Goal: Use online tool/utility: Utilize a website feature to perform a specific function

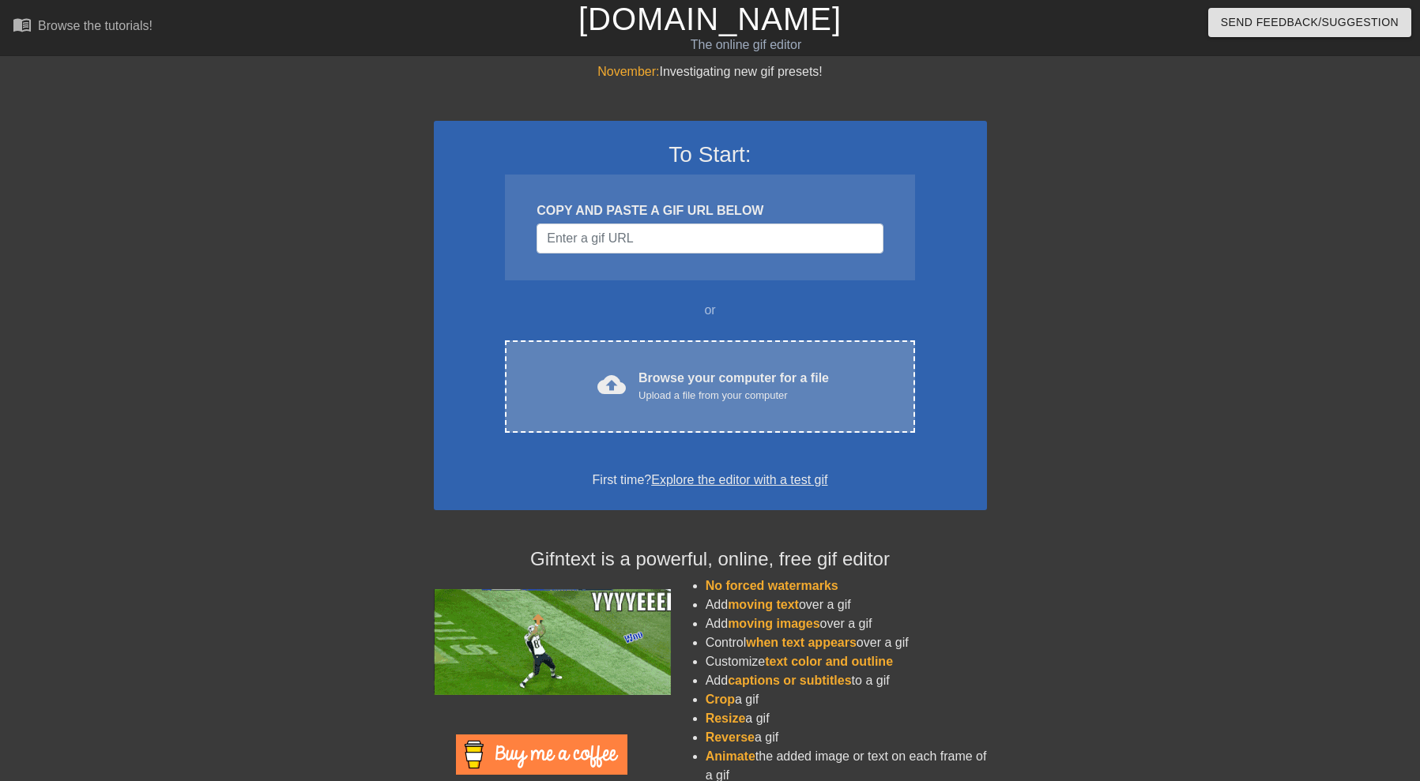
click at [597, 380] on div "cloud_upload" at bounding box center [608, 388] width 35 height 34
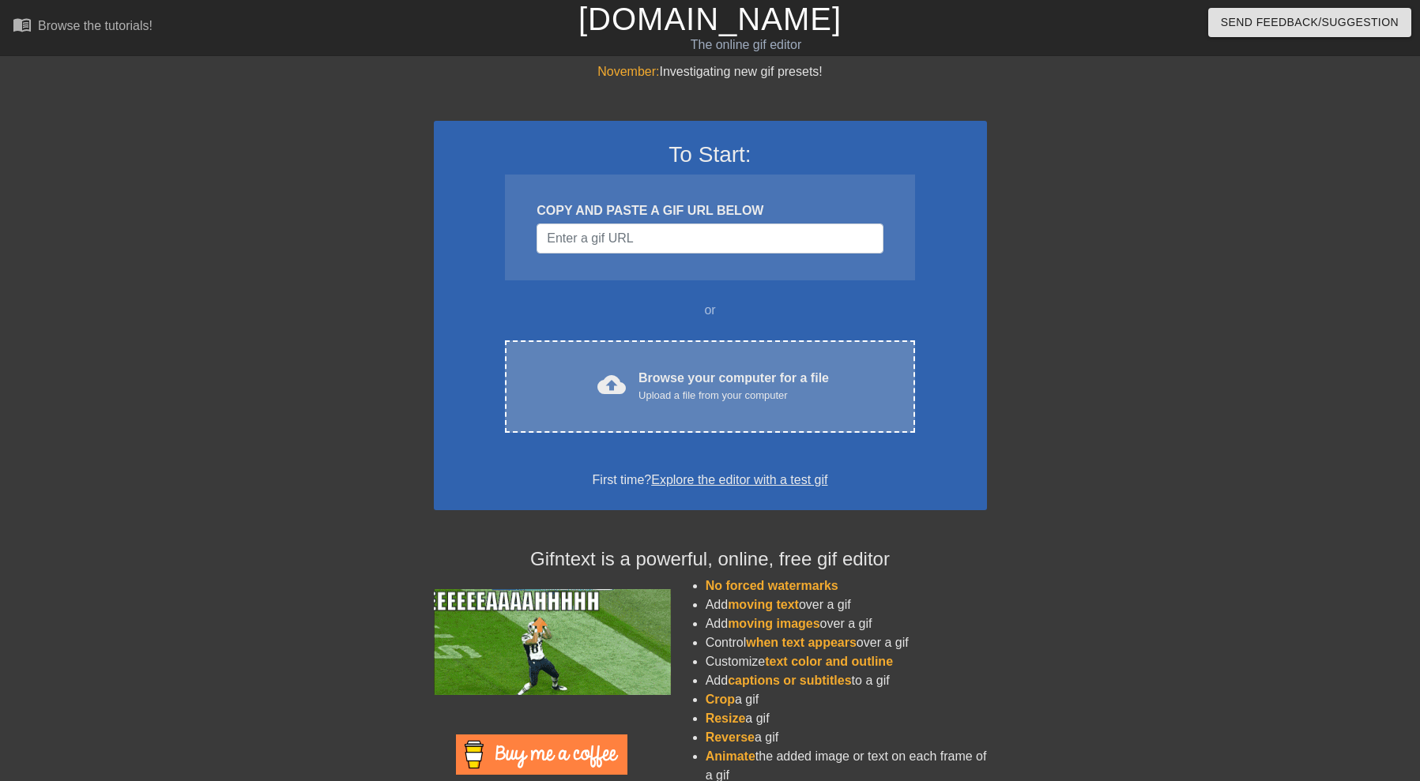
click at [774, 409] on div "cloud_upload Browse your computer for a file Upload a file from your computer C…" at bounding box center [709, 387] width 409 height 92
click at [638, 388] on div "cloud_upload Browse your computer for a file Upload a file from your computer" at bounding box center [709, 387] width 343 height 36
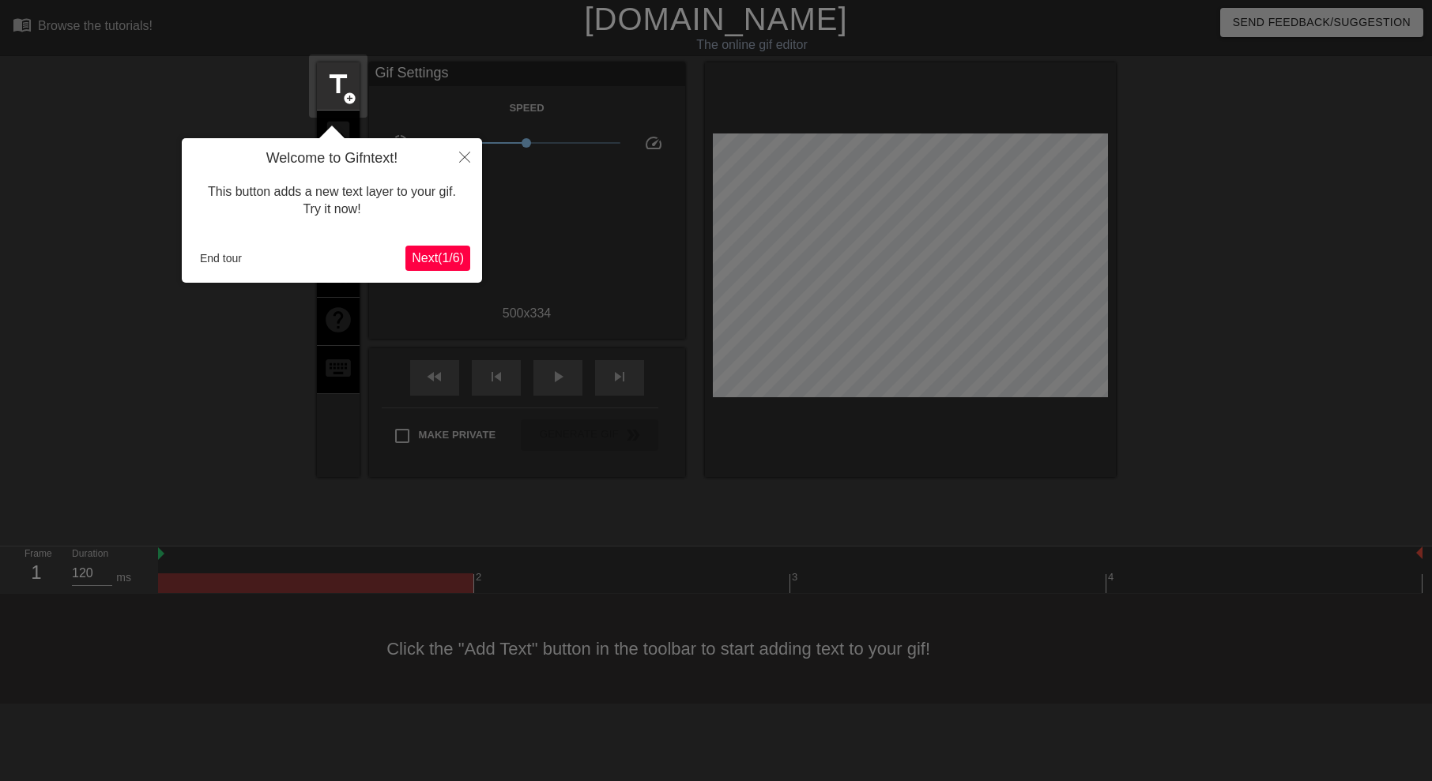
click at [424, 251] on span "Next ( 1 / 6 )" at bounding box center [438, 257] width 52 height 13
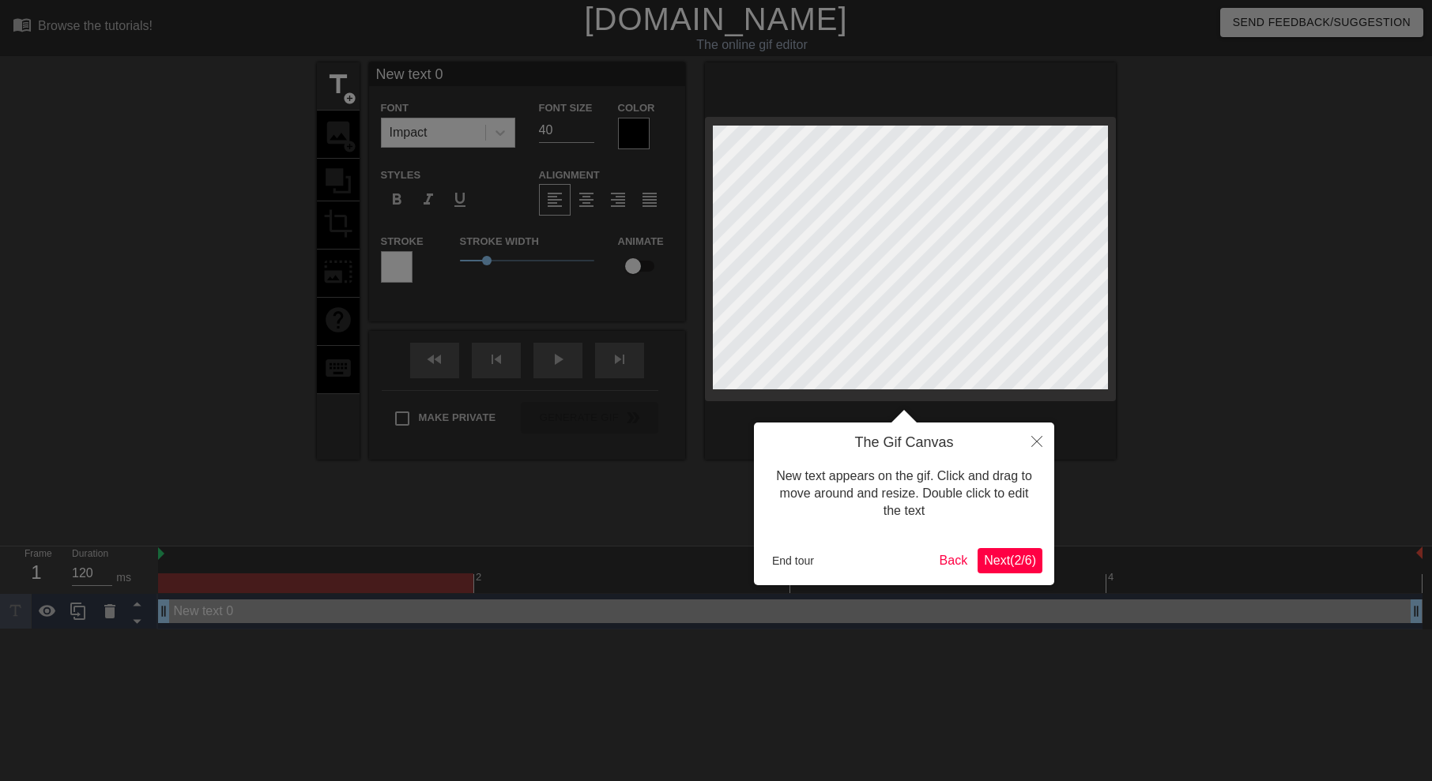
click at [996, 554] on span "Next ( 2 / 6 )" at bounding box center [1010, 560] width 52 height 13
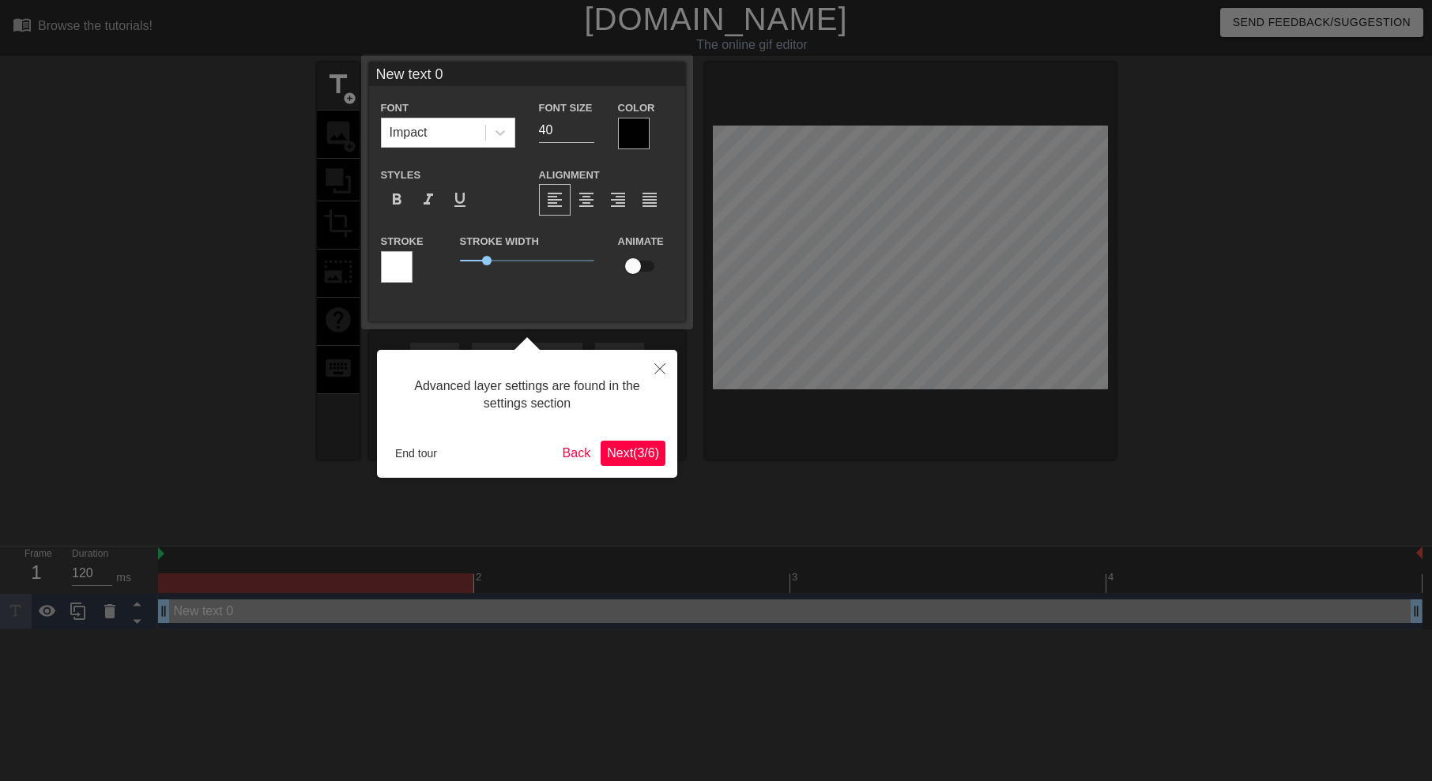
click at [632, 446] on span "Next ( 3 / 6 )" at bounding box center [633, 452] width 52 height 13
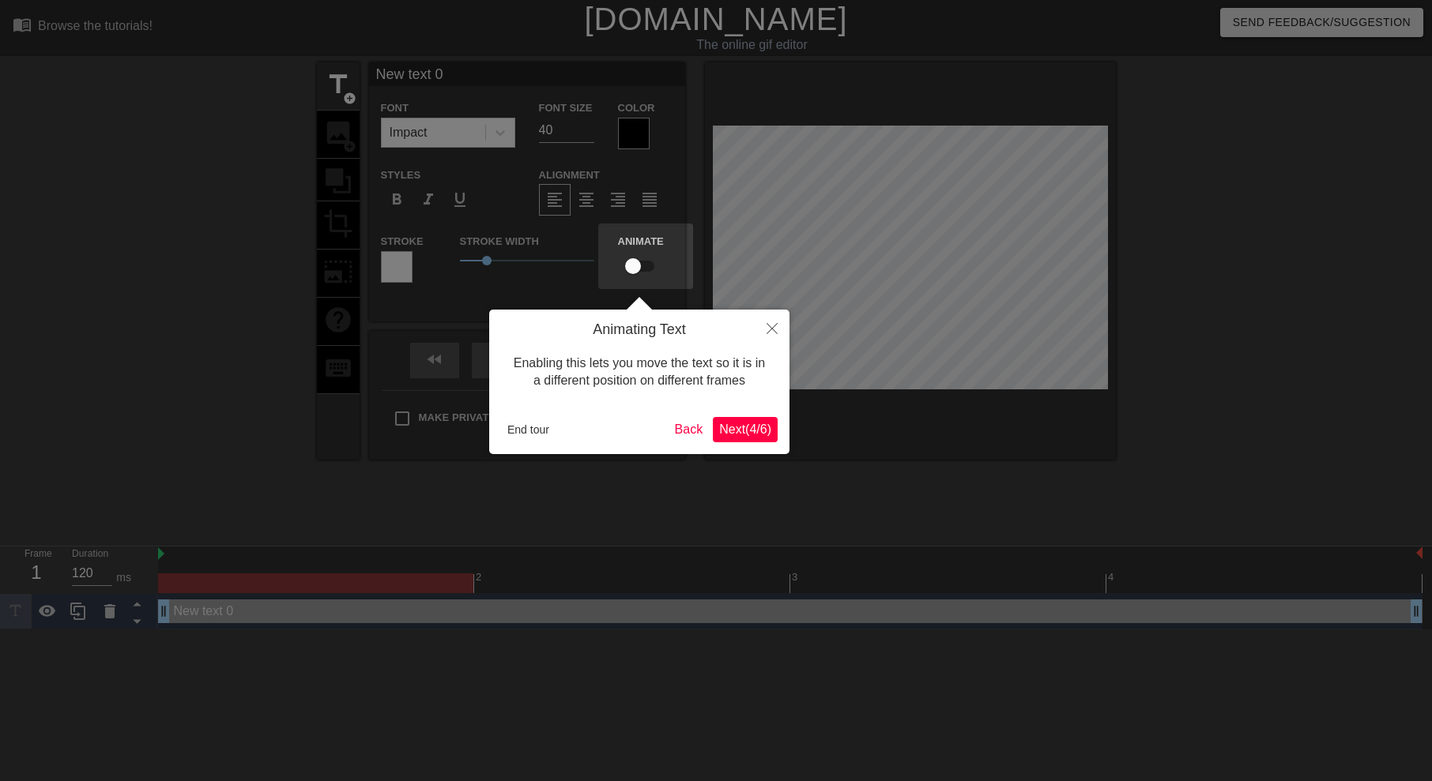
click at [759, 434] on span "Next ( 4 / 6 )" at bounding box center [745, 429] width 52 height 13
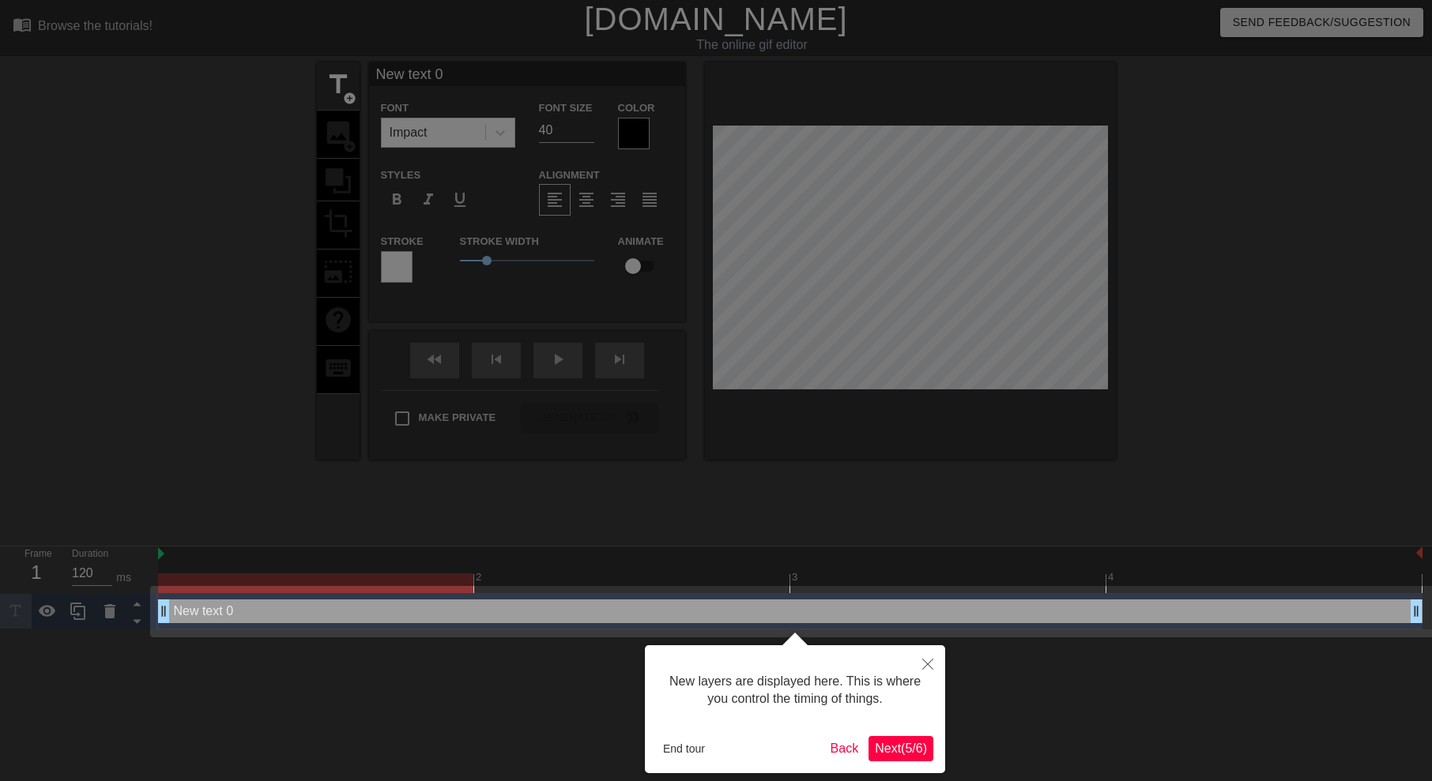
click at [904, 755] on span "Next ( 5 / 6 )" at bounding box center [901, 748] width 52 height 13
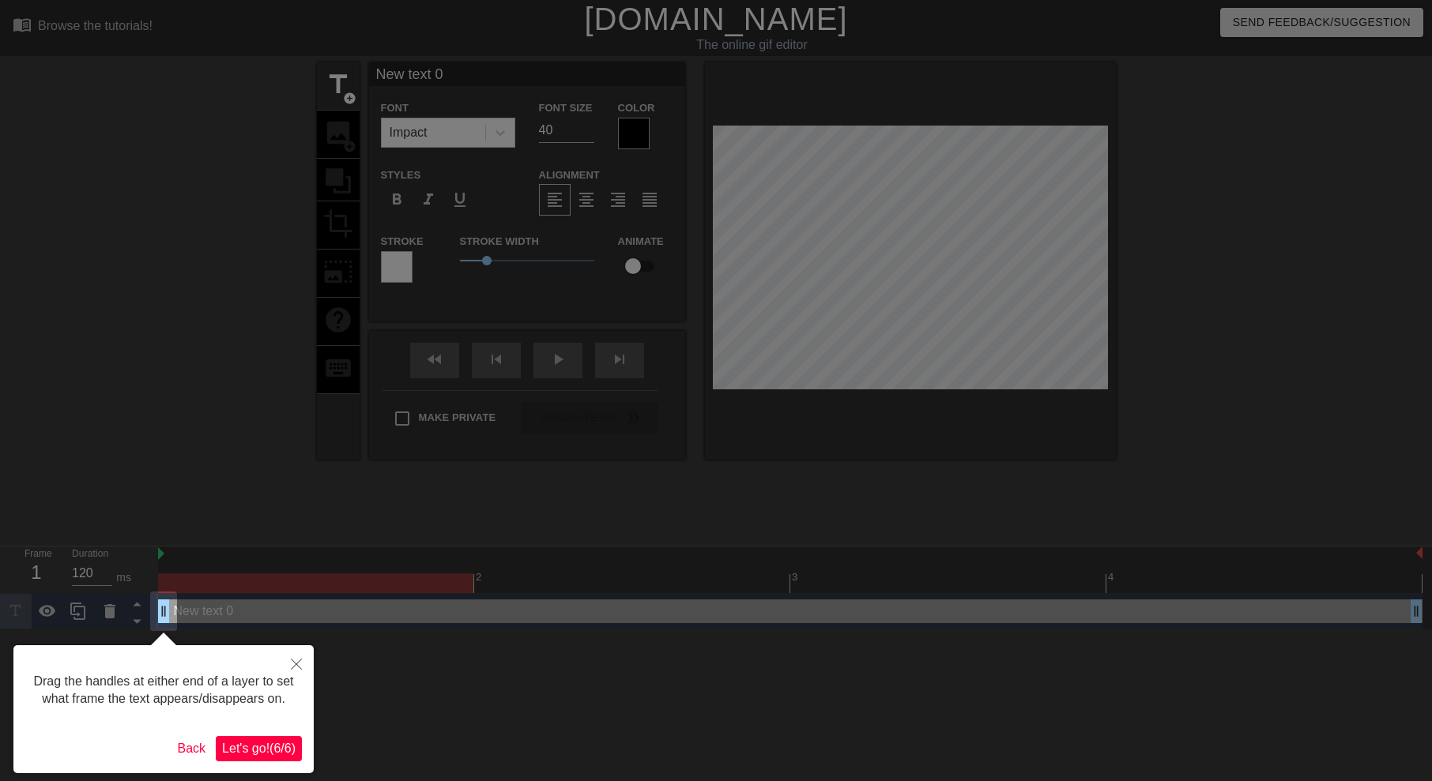
click at [272, 736] on button "Let's go! ( 6 / 6 )" at bounding box center [259, 748] width 86 height 25
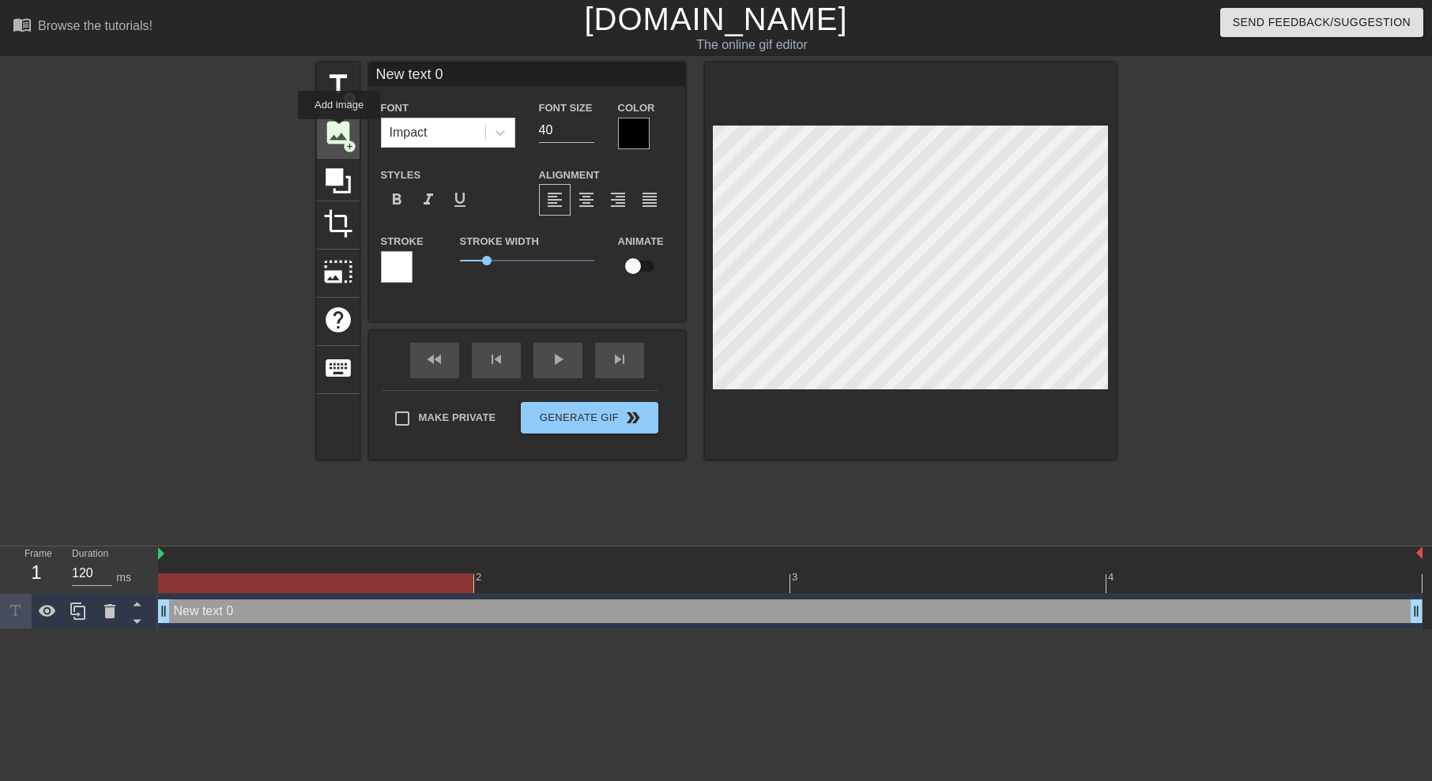
click at [339, 130] on span "image" at bounding box center [338, 133] width 30 height 30
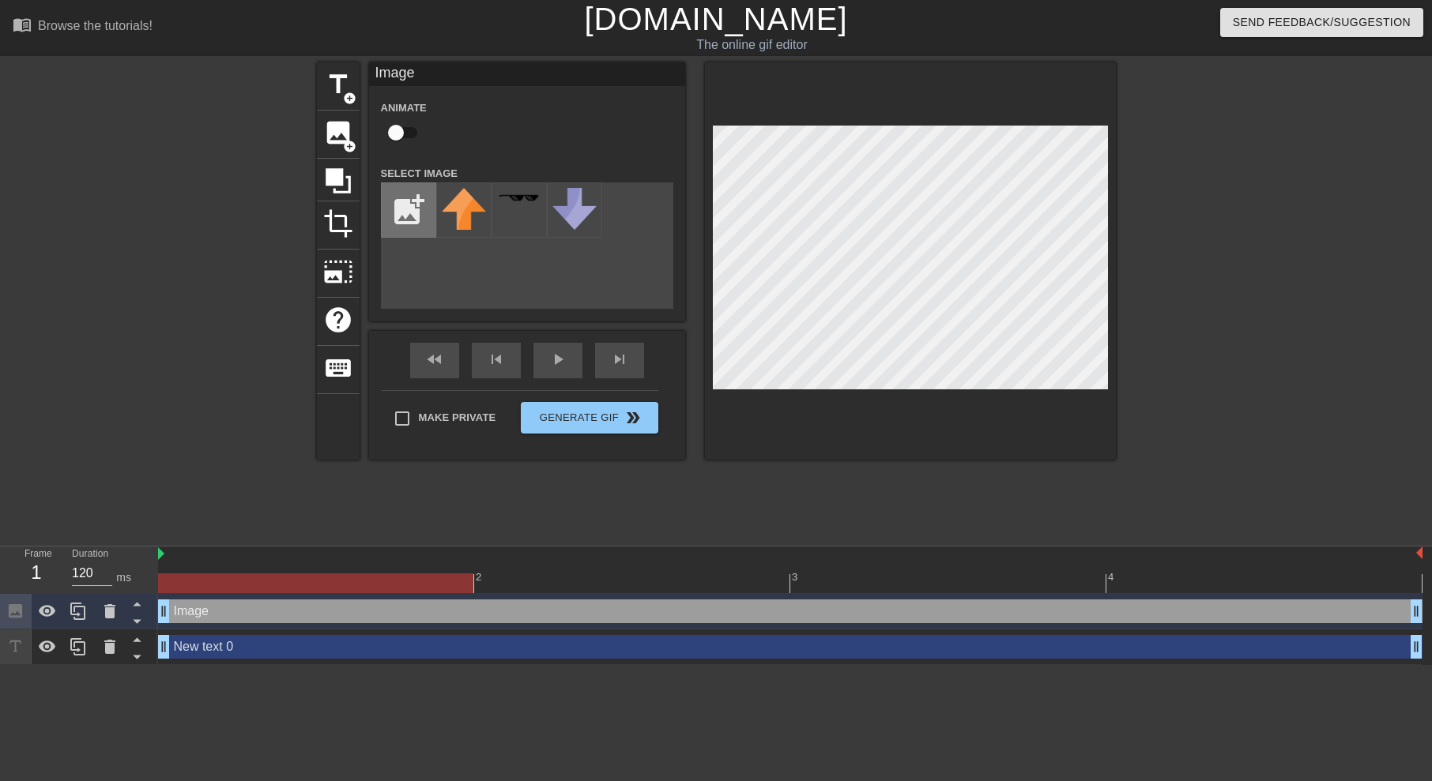
click at [416, 210] on input "file" at bounding box center [409, 210] width 54 height 54
type input "C:\fakepath\3b25e69a1149cd9533bcfb5ca4b482274d503298da39a3ee5e6b4b0d3255bfef956…"
click at [537, 396] on div "title add_circle image add_circle crop photo_size_select_large help keyboard Im…" at bounding box center [716, 260] width 799 height 397
click at [462, 213] on div at bounding box center [463, 210] width 55 height 55
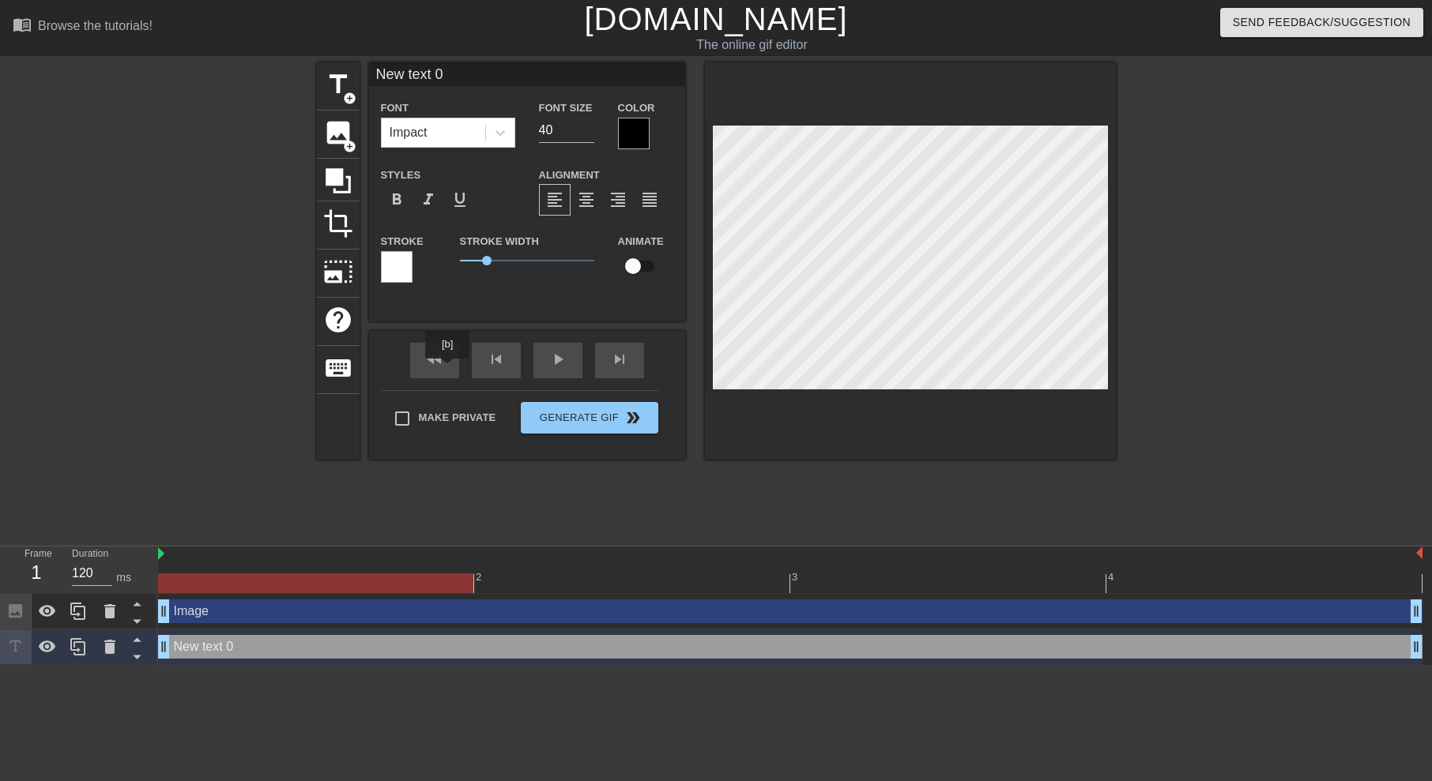
click at [410, 400] on div "title add_circle image add_circle crop photo_size_select_large help keyboard Ne…" at bounding box center [716, 260] width 799 height 397
click at [337, 146] on span "image" at bounding box center [338, 133] width 30 height 30
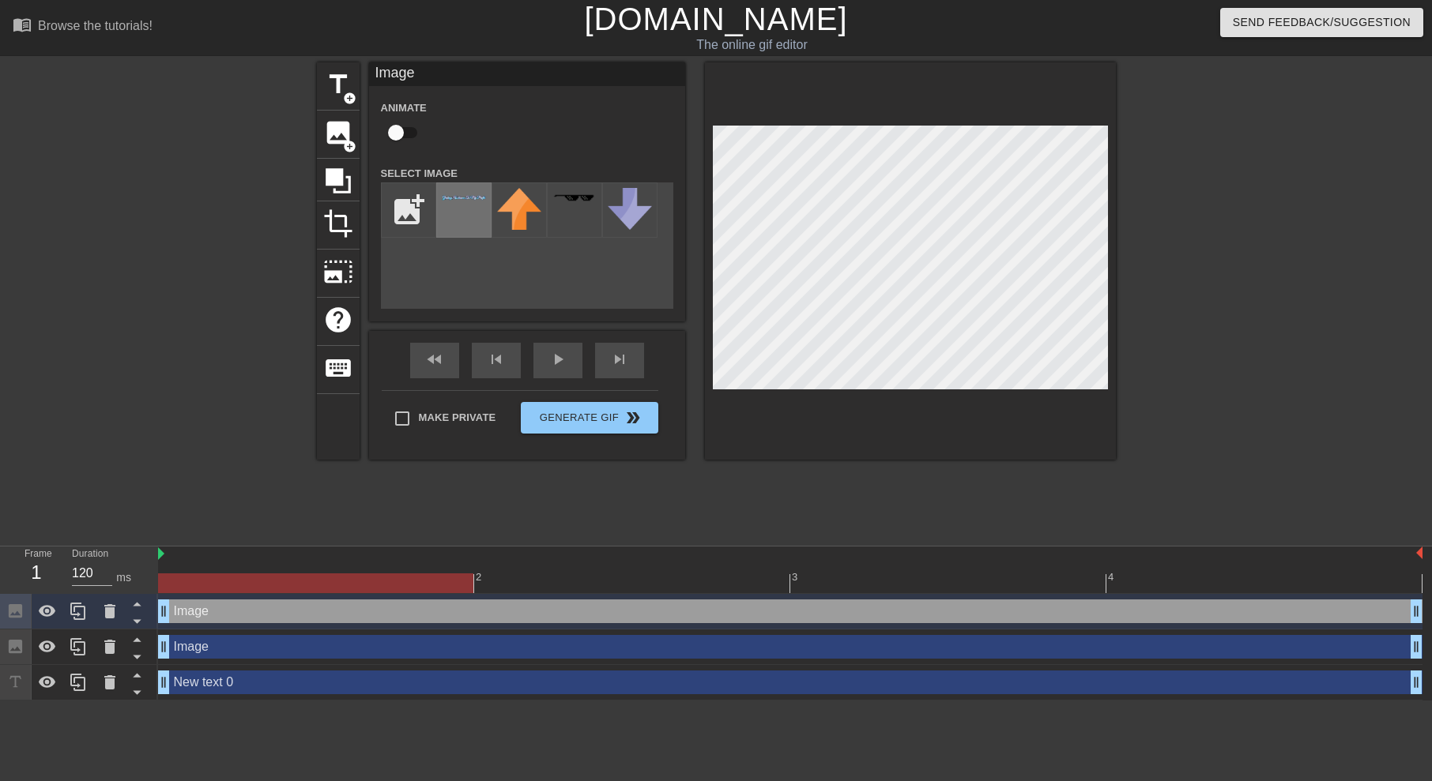
drag, startPoint x: 462, startPoint y: 194, endPoint x: 464, endPoint y: 226, distance: 32.4
click at [465, 232] on div at bounding box center [463, 210] width 55 height 55
click at [462, 212] on div at bounding box center [463, 210] width 55 height 55
click at [419, 198] on input "file" at bounding box center [409, 210] width 54 height 54
type input "C:\fakepath\6a71c3d484e381f82de9c436a7a3b724c91a99eada39a3ee5e6b4b0d3255bfef956…"
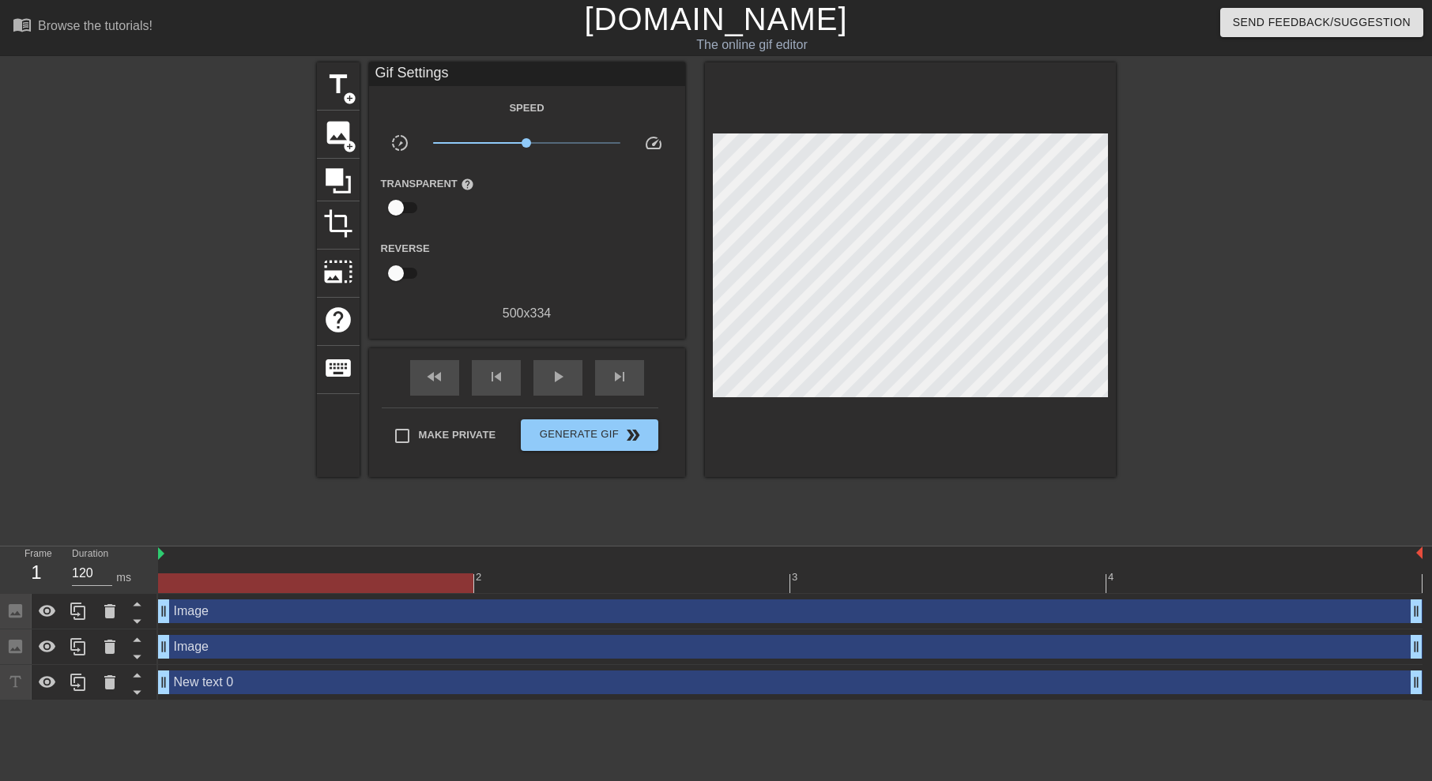
click at [578, 351] on div "fast_rewind skip_previous play_arrow skip_next" at bounding box center [527, 377] width 258 height 59
click at [567, 371] on span "play_arrow" at bounding box center [557, 376] width 19 height 19
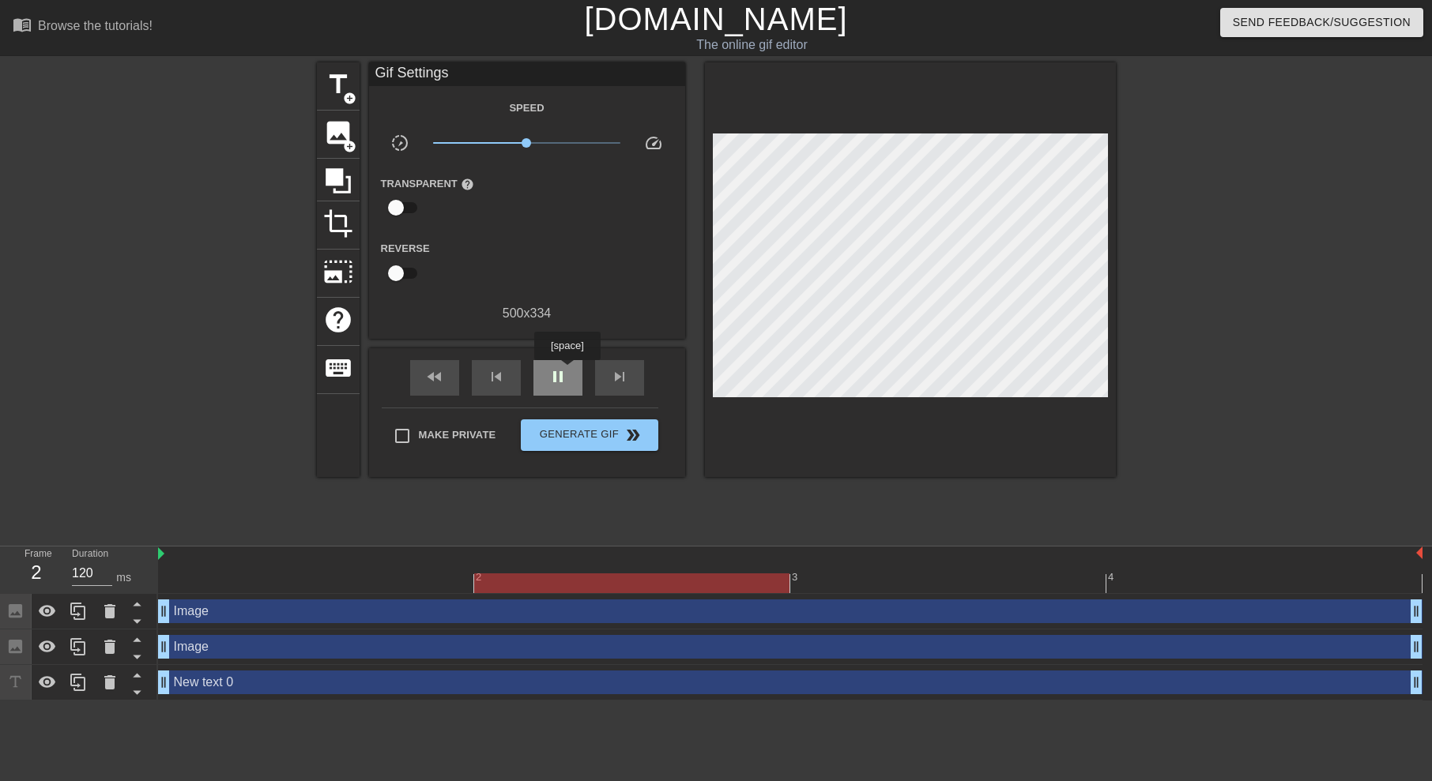
click at [567, 371] on span "pause" at bounding box center [557, 376] width 19 height 19
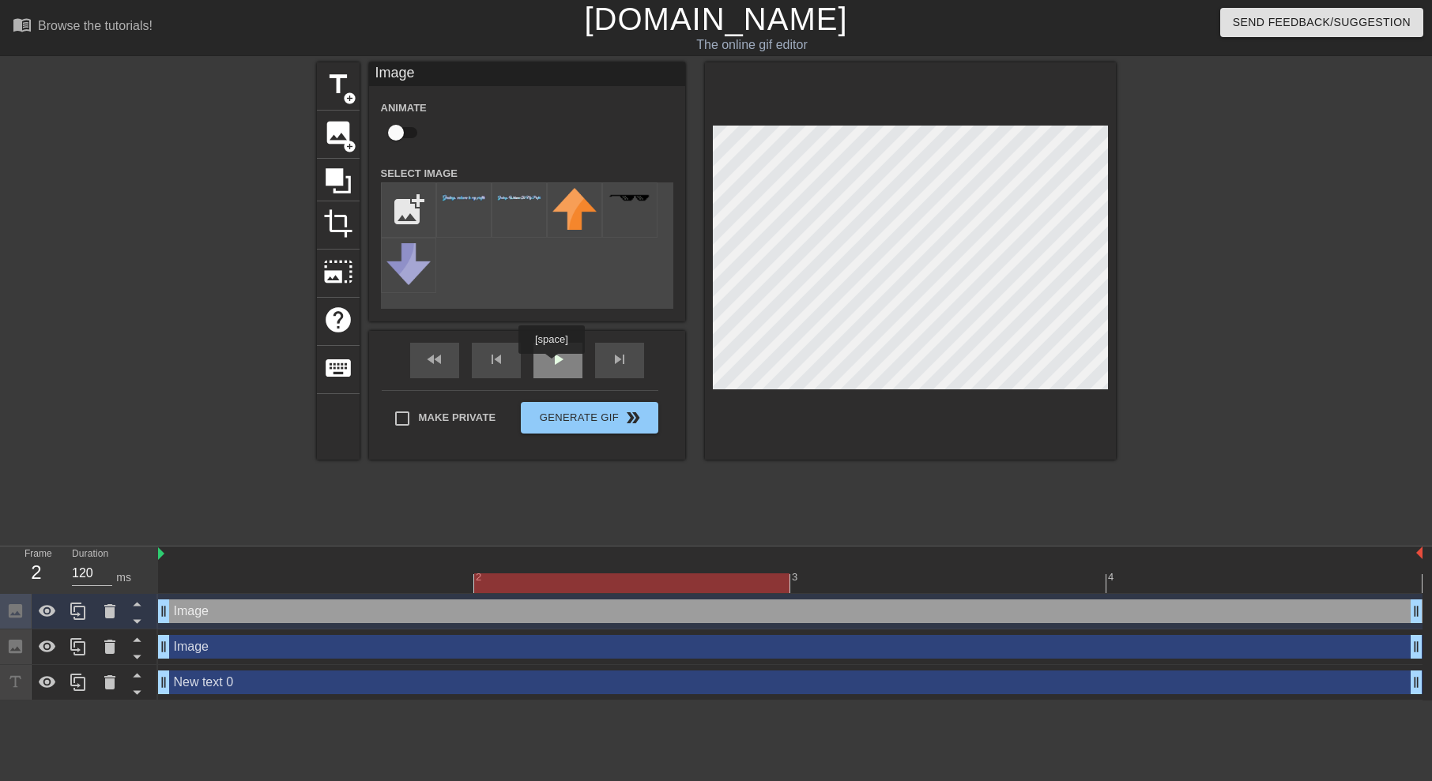
click at [551, 365] on div "play_arrow" at bounding box center [557, 361] width 49 height 36
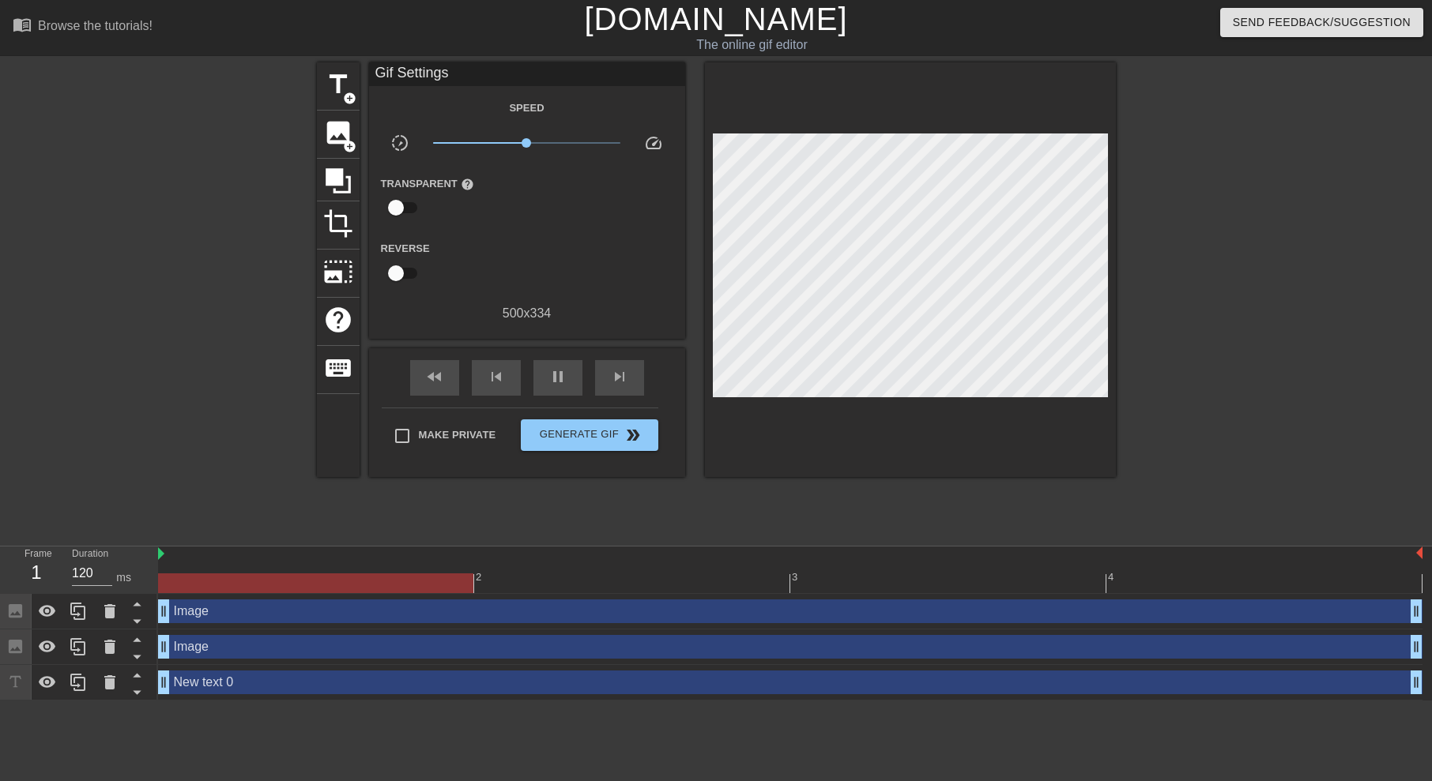
click at [555, 396] on div "fast_rewind skip_previous pause skip_next" at bounding box center [527, 377] width 258 height 59
click at [571, 377] on div "pause" at bounding box center [557, 378] width 49 height 36
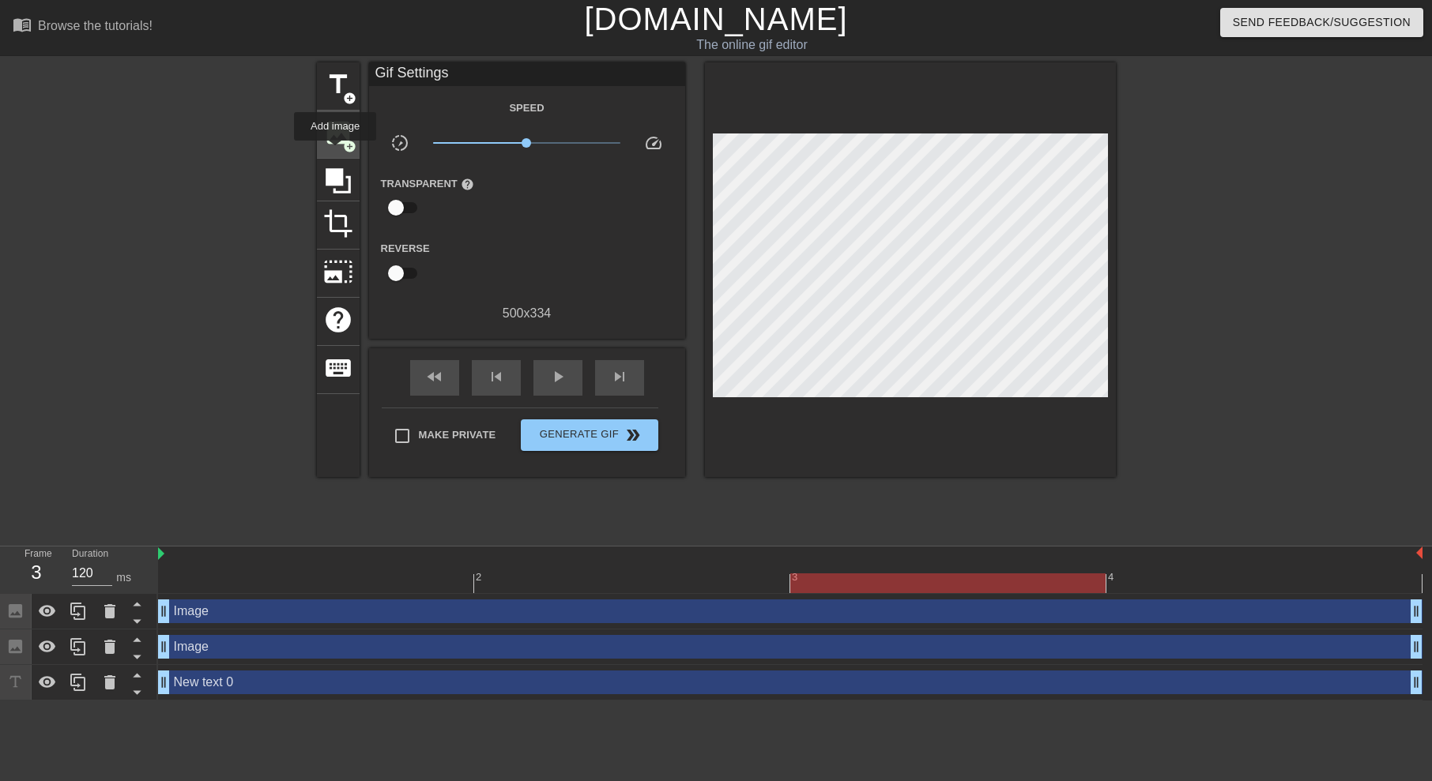
click at [335, 152] on div "image add_circle" at bounding box center [338, 135] width 43 height 48
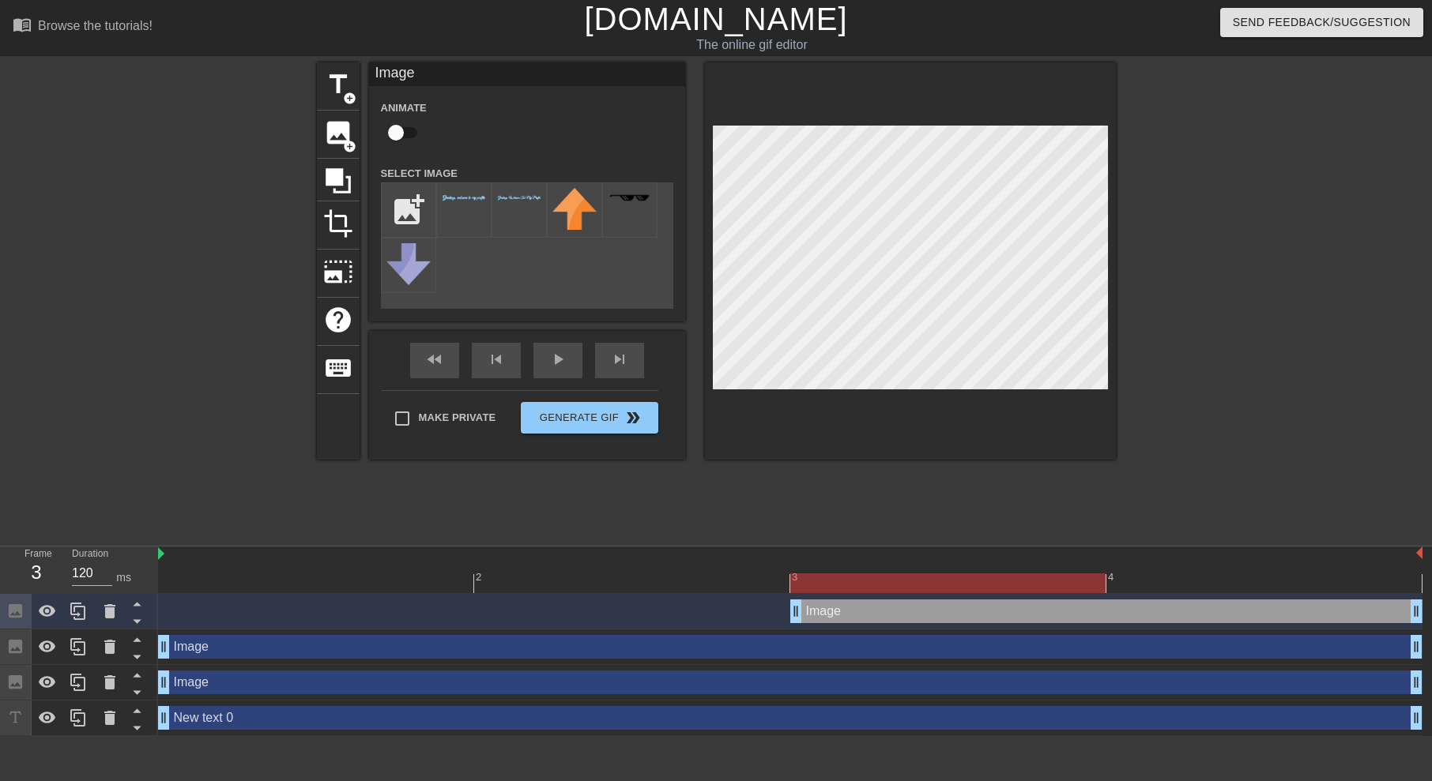
click at [877, 242] on div "title add_circle image add_circle crop photo_size_select_large help keyboard Im…" at bounding box center [716, 260] width 799 height 397
drag, startPoint x: 451, startPoint y: 229, endPoint x: 498, endPoint y: 327, distance: 108.5
click at [499, 327] on div "title add_circle image add_circle crop photo_size_select_large help keyboard Im…" at bounding box center [716, 260] width 799 height 397
drag, startPoint x: 464, startPoint y: 212, endPoint x: 483, endPoint y: 212, distance: 19.0
click at [483, 212] on div at bounding box center [463, 210] width 55 height 55
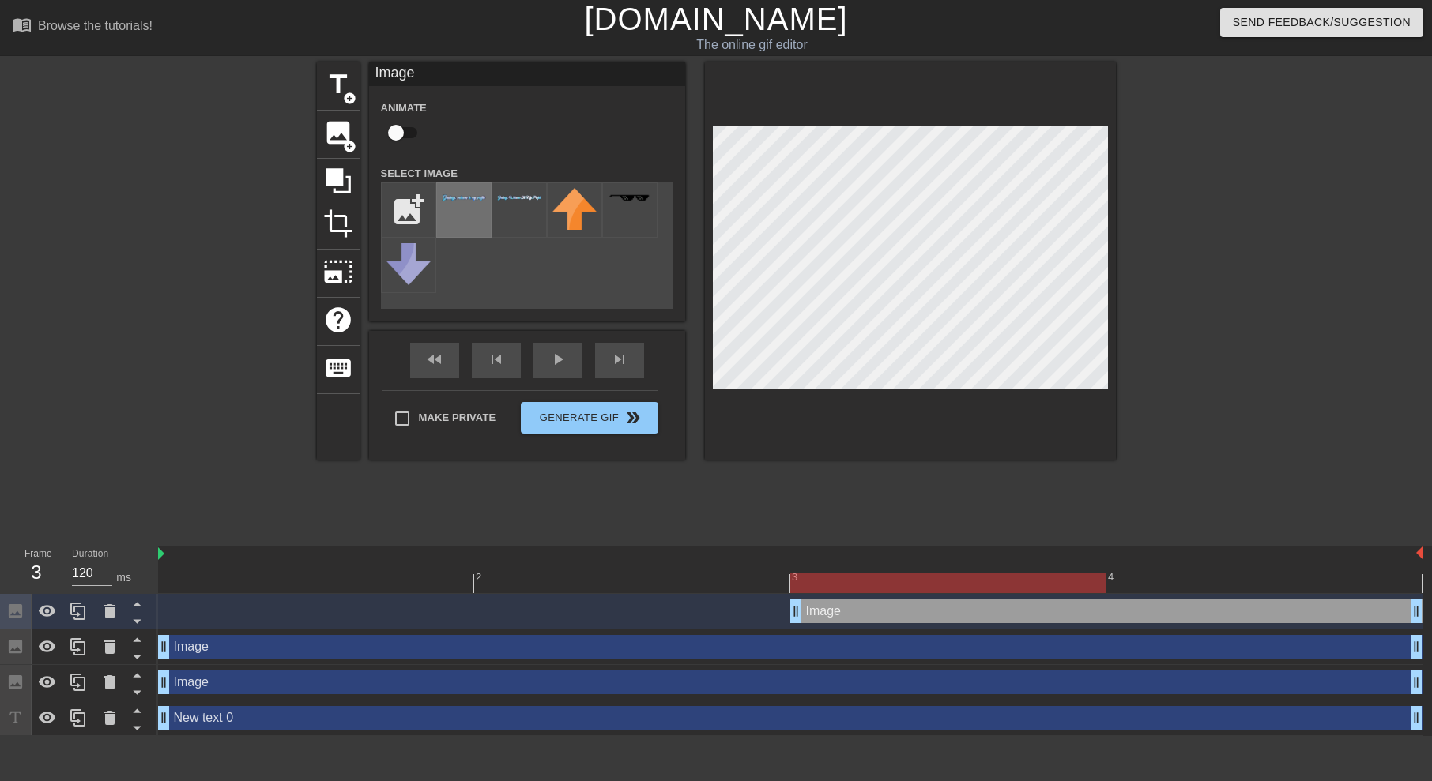
click at [483, 212] on div at bounding box center [463, 210] width 55 height 55
click at [476, 209] on div at bounding box center [463, 210] width 55 height 55
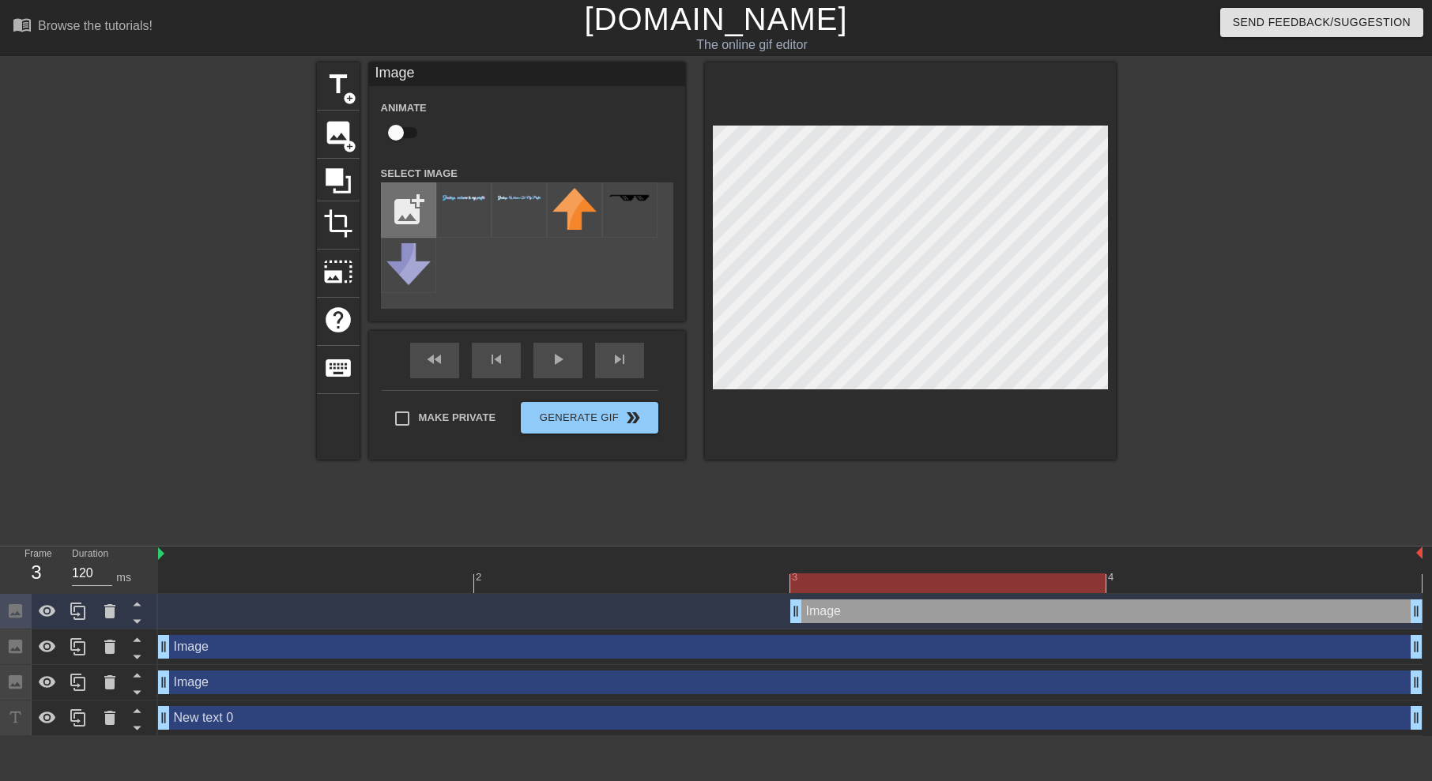
click at [391, 212] on input "file" at bounding box center [409, 210] width 54 height 54
click at [405, 214] on input "file" at bounding box center [409, 210] width 54 height 54
type input "C:\fakepath\5b321dde36539face77088316296d6067153b968da39a3ee5e6b4b0d3255bfef956…"
click at [471, 216] on div at bounding box center [463, 210] width 55 height 55
click at [503, 201] on img at bounding box center [519, 197] width 44 height 7
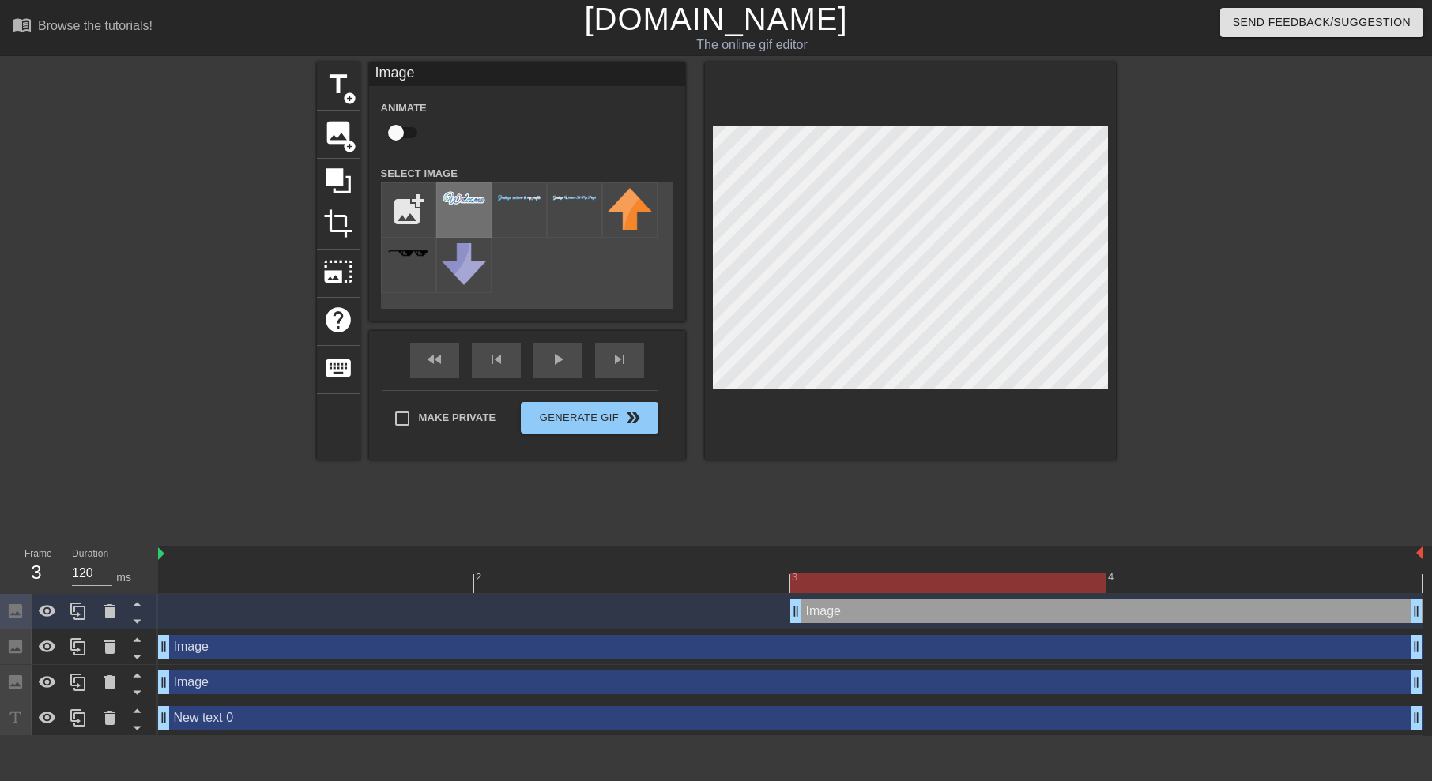
click at [460, 209] on div at bounding box center [463, 210] width 55 height 55
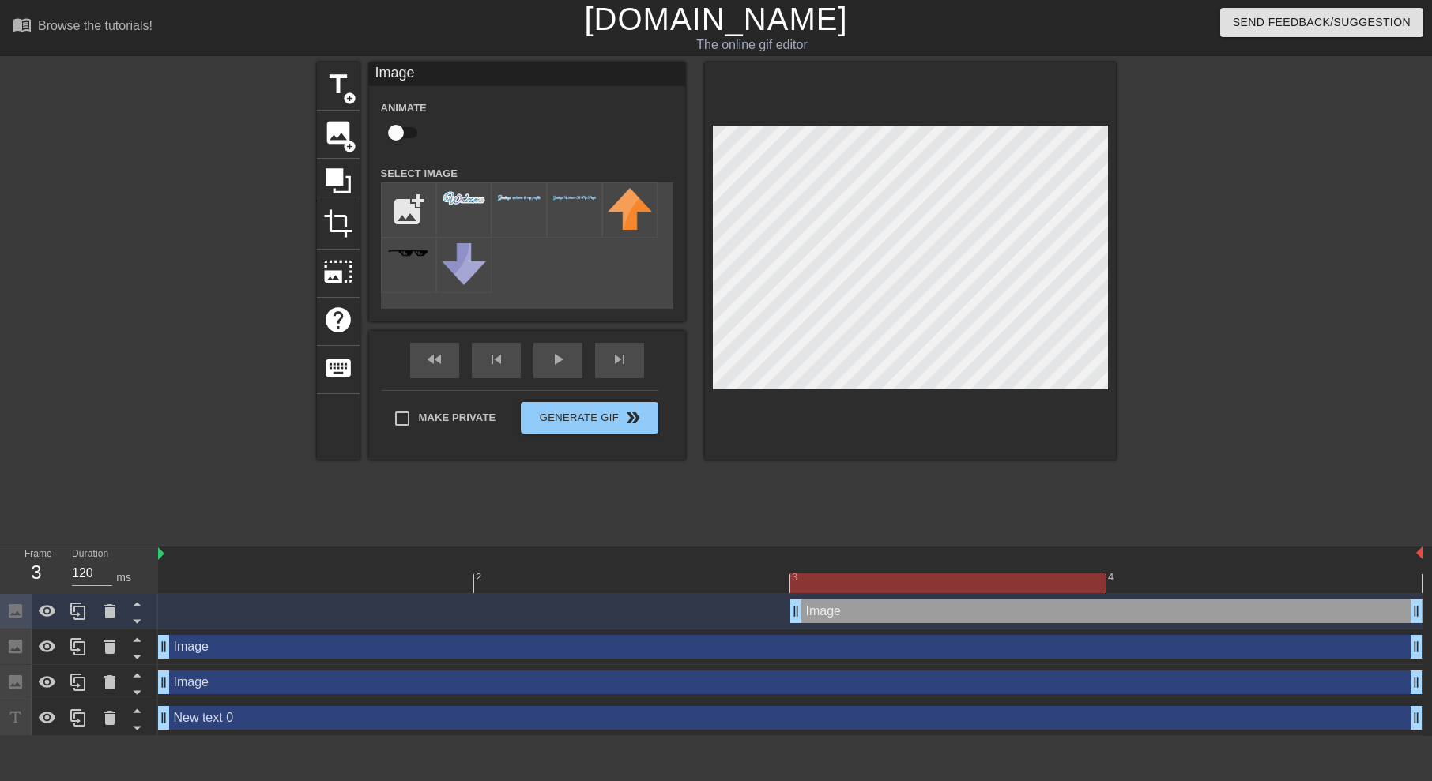
click at [470, 180] on div "Animate Select Image add_photo_alternate" at bounding box center [527, 203] width 292 height 211
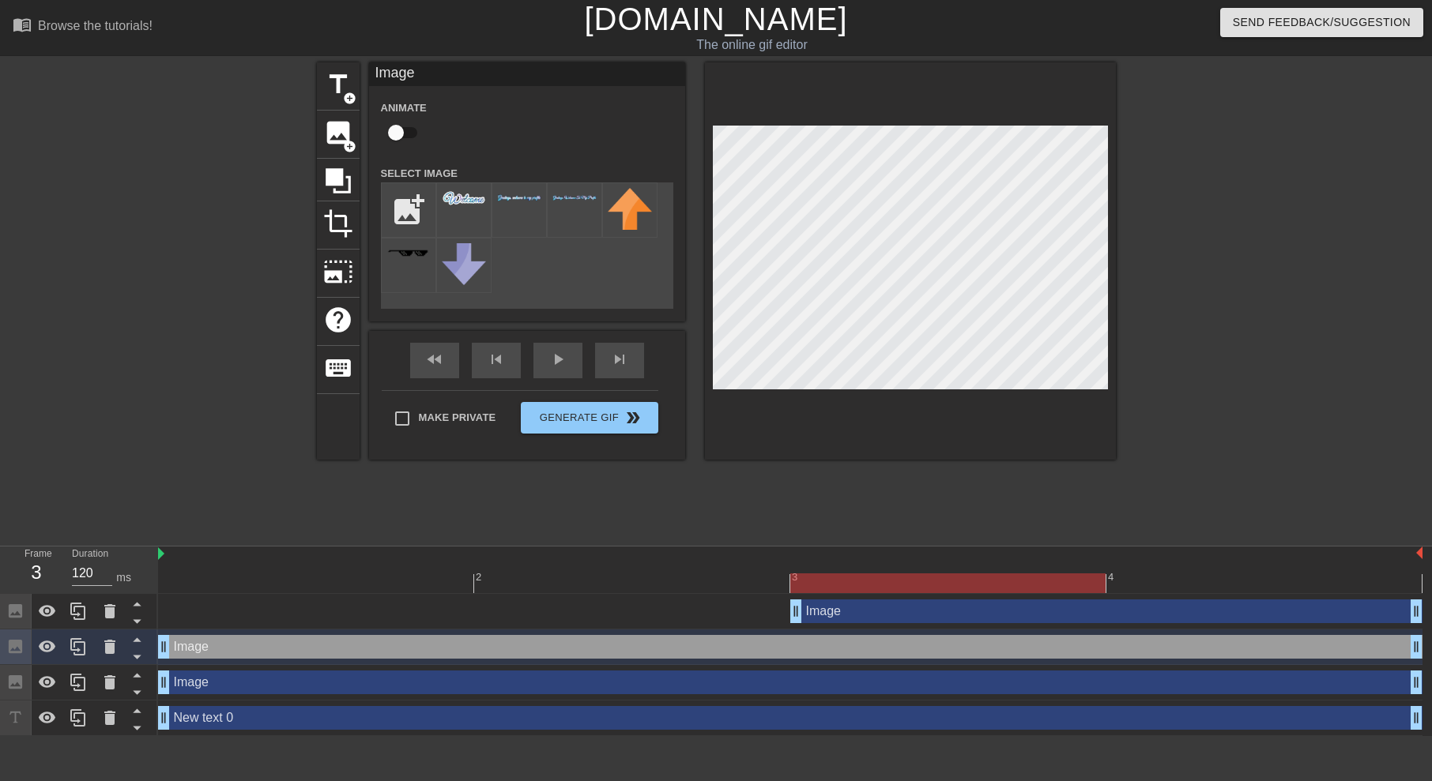
click at [1167, 471] on div at bounding box center [1253, 299] width 237 height 474
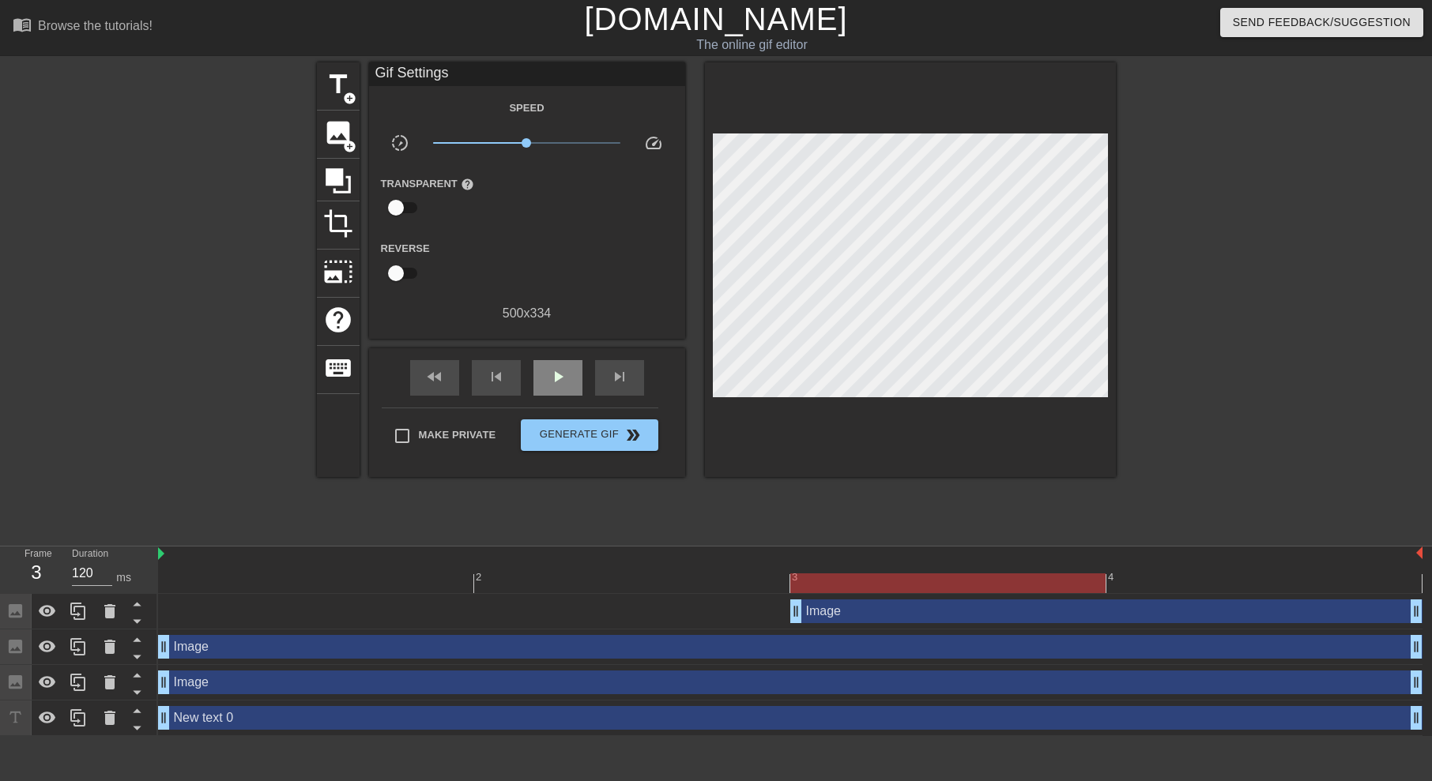
click at [559, 382] on span "play_arrow" at bounding box center [557, 376] width 19 height 19
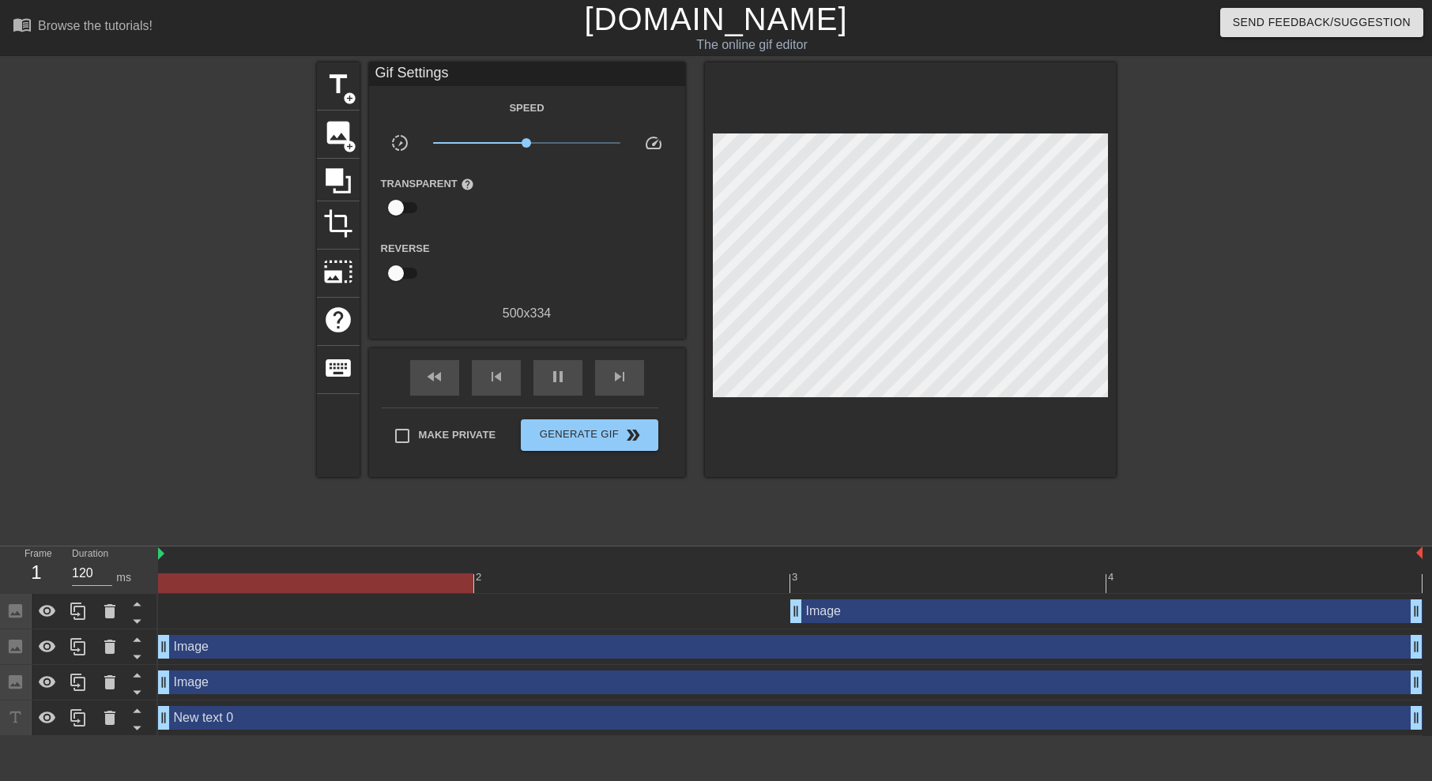
click at [819, 507] on div "title add_circle image add_circle crop photo_size_select_large help keyboard Gi…" at bounding box center [716, 299] width 799 height 474
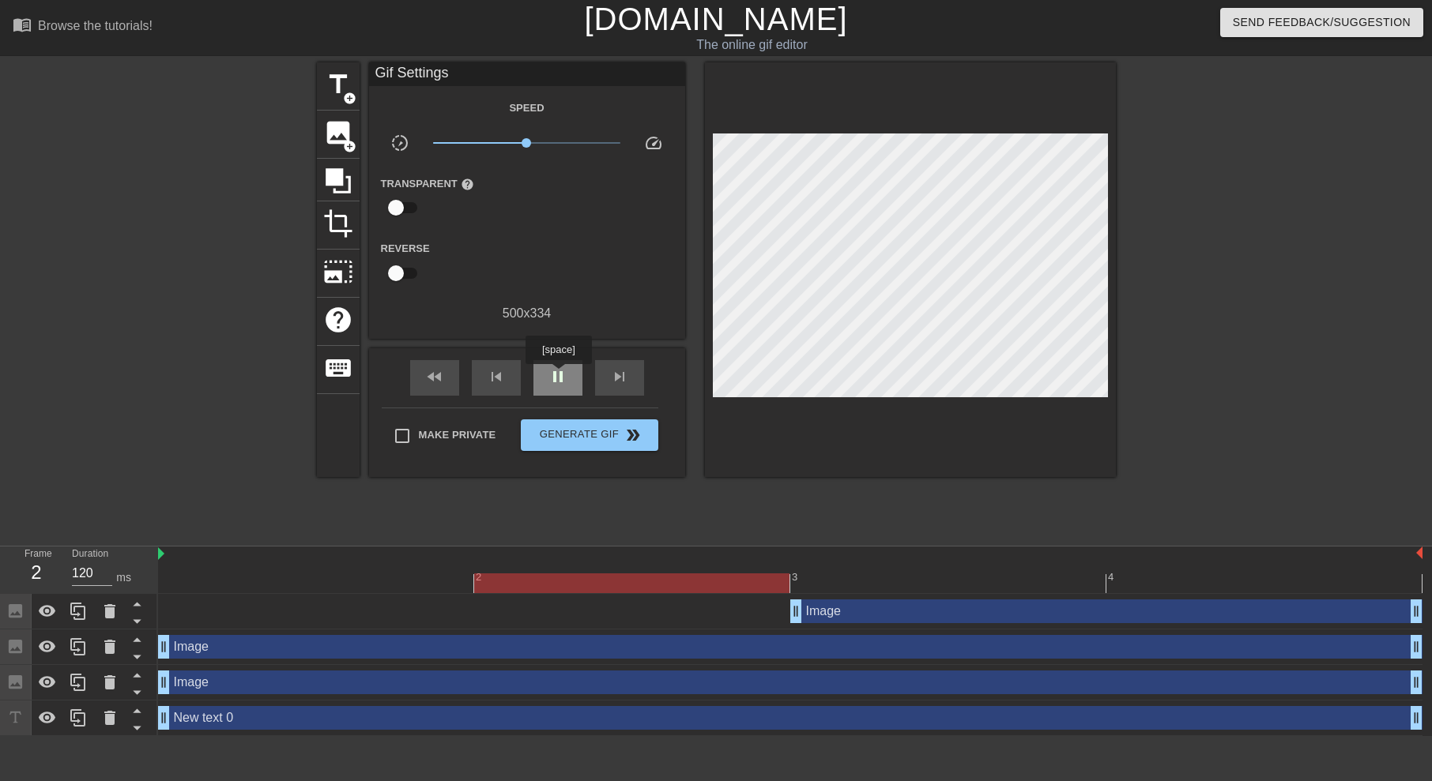
click at [558, 375] on span "pause" at bounding box center [557, 376] width 19 height 19
click at [602, 434] on span "Generate Gif double_arrow" at bounding box center [589, 435] width 124 height 19
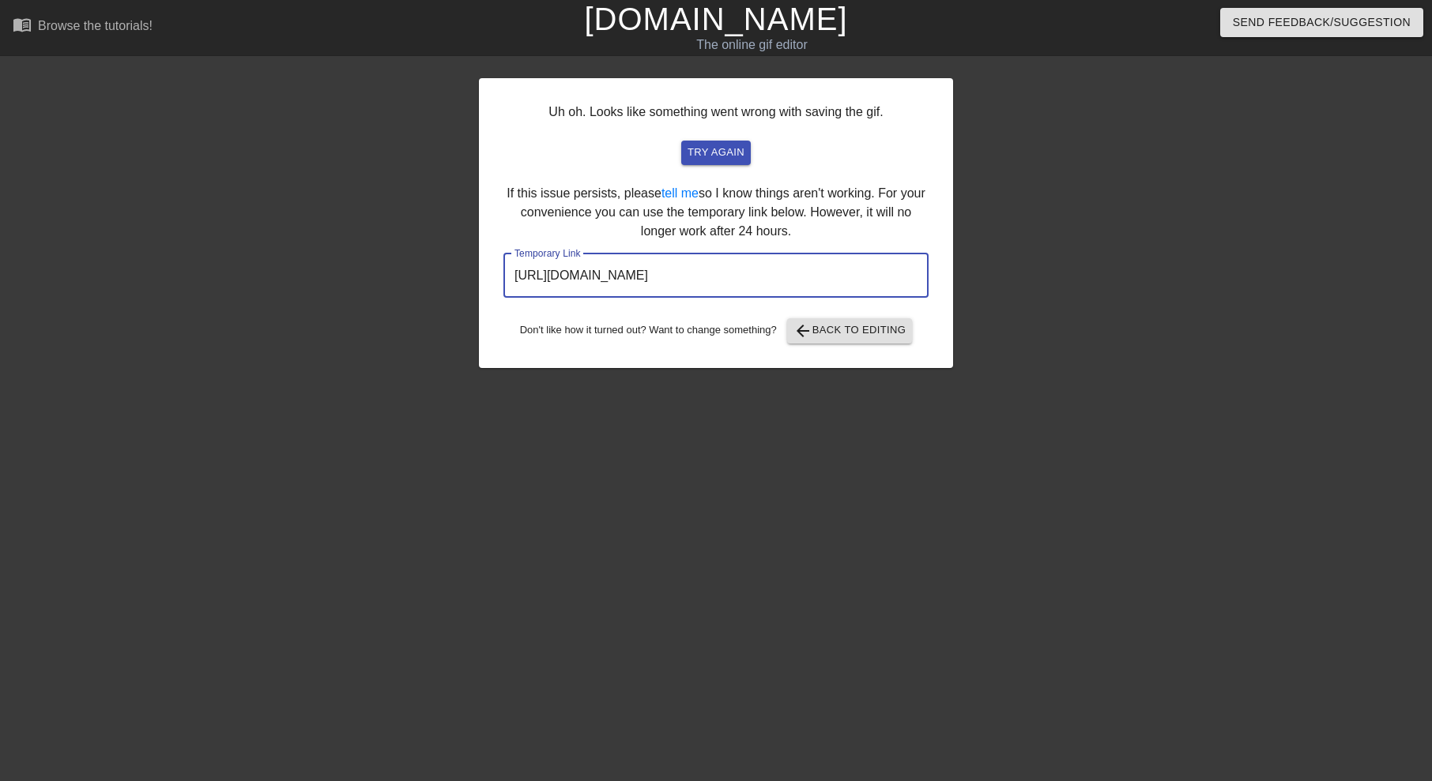
drag, startPoint x: 861, startPoint y: 274, endPoint x: 382, endPoint y: 309, distance: 480.9
click at [382, 309] on div "Uh oh. Looks like something went wrong with saving the gif. try again If this i…" at bounding box center [716, 299] width 1432 height 474
